Goal: Check status

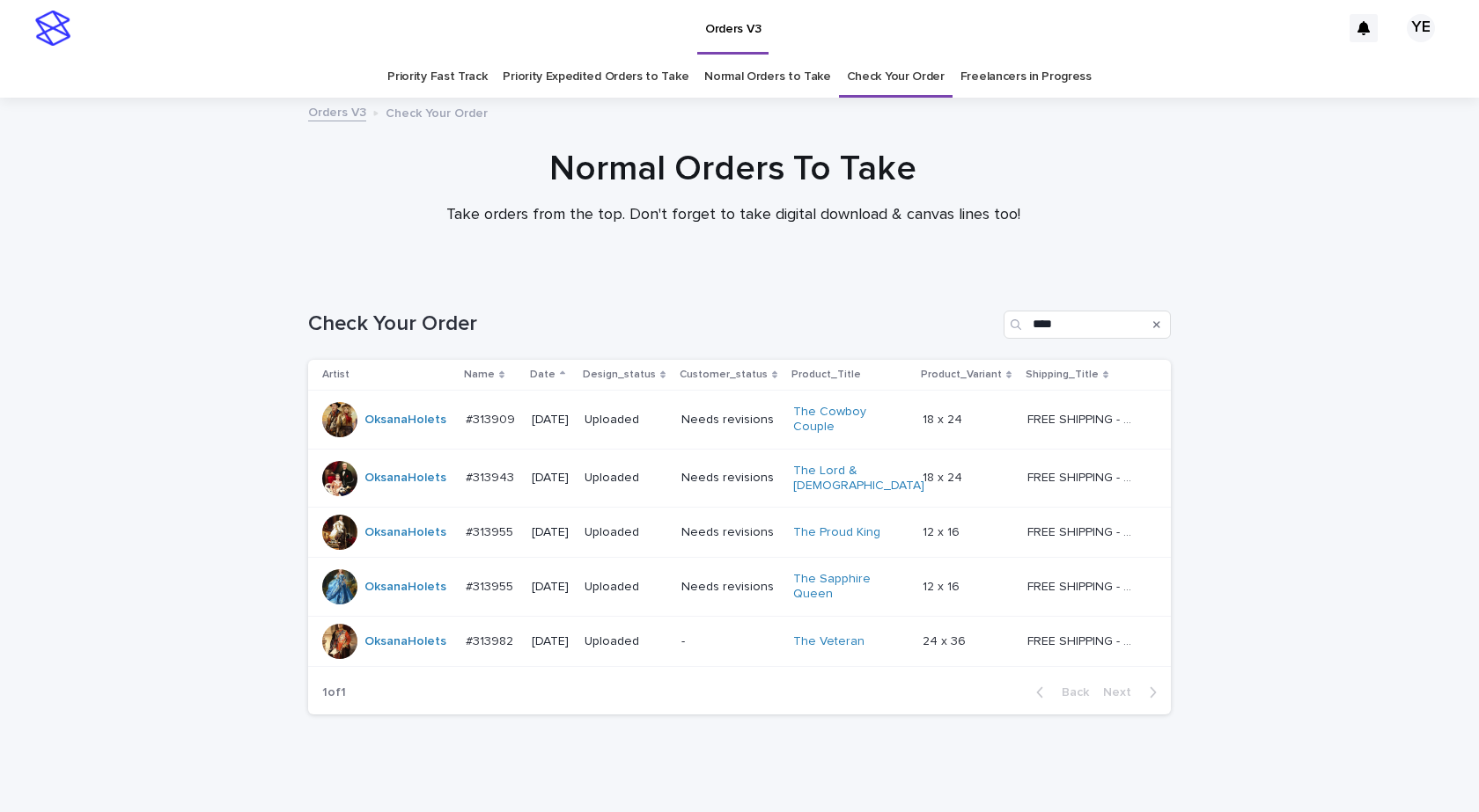
click at [73, 313] on div "Loading... Saving… Loading... Saving… Check Your Order **** Artist Name Date De…" at bounding box center [739, 546] width 1479 height 541
